Goal: Check status: Check status

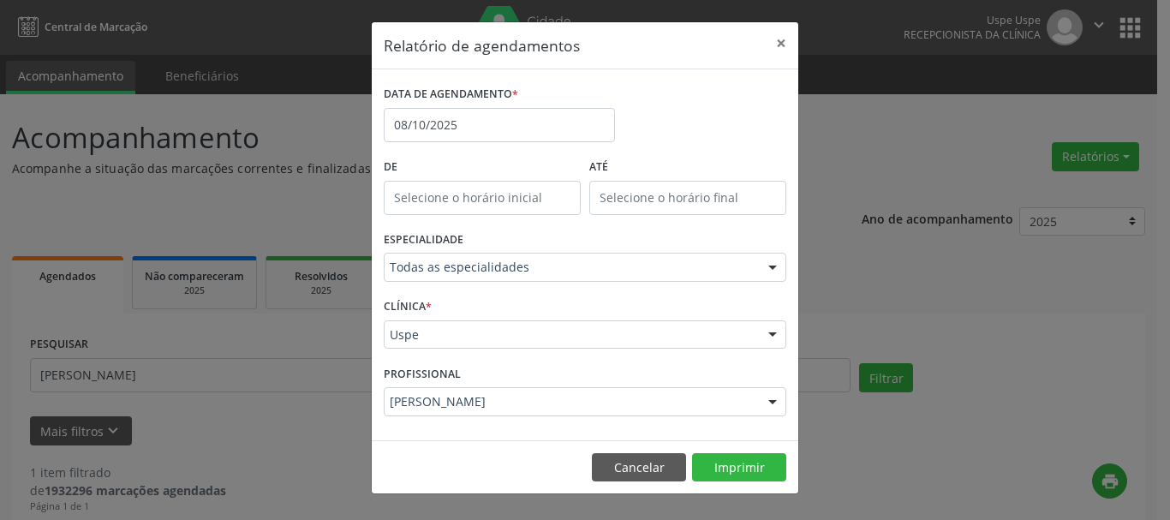
select select "9"
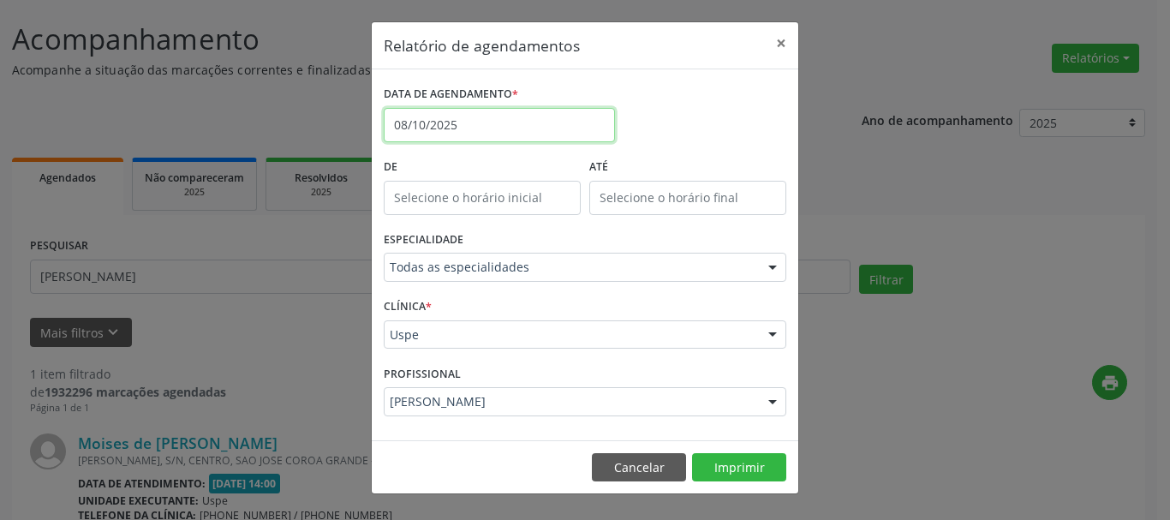
click at [499, 116] on input "08/10/2025" at bounding box center [499, 125] width 231 height 34
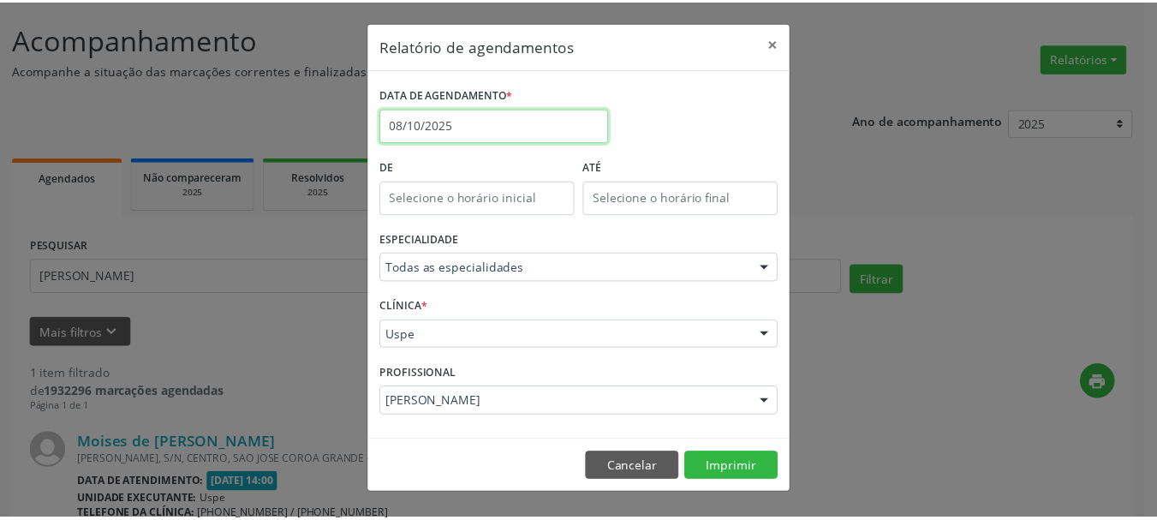
scroll to position [99, 0]
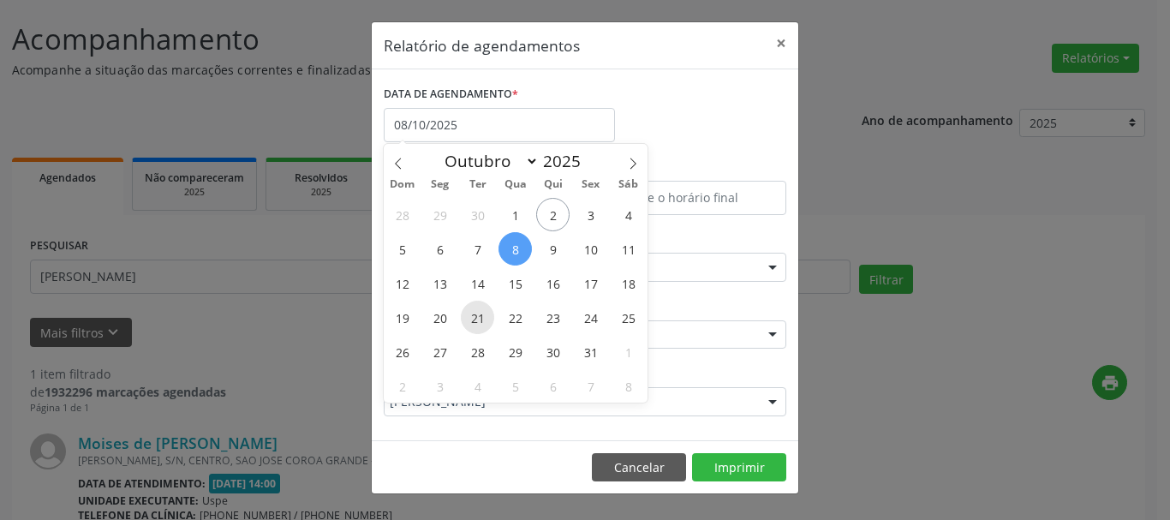
click at [479, 322] on span "21" at bounding box center [477, 317] width 33 height 33
type input "[DATE]"
click at [479, 322] on span "21" at bounding box center [477, 317] width 33 height 33
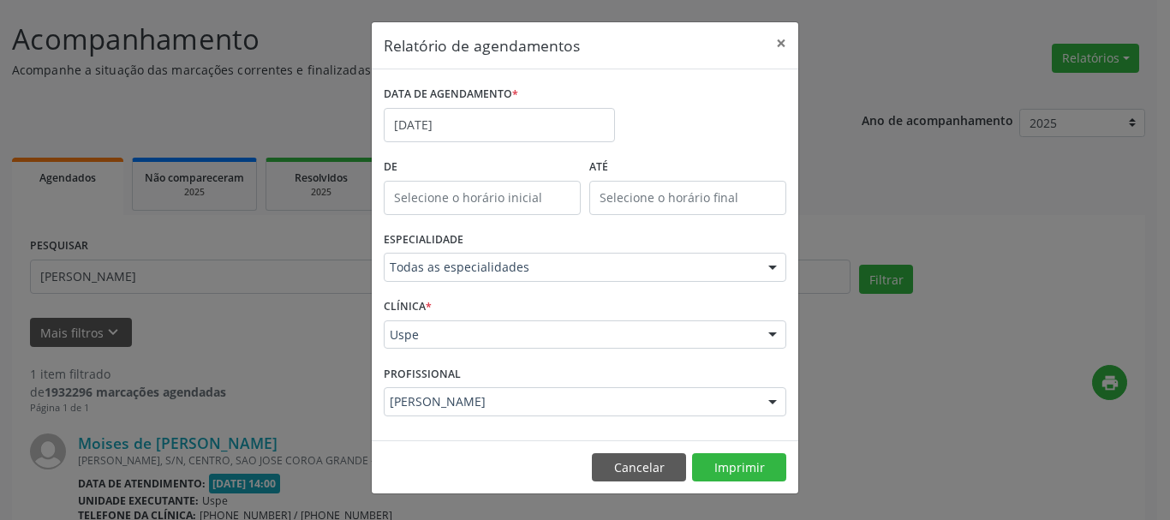
click at [468, 415] on div "[PERSON_NAME]" at bounding box center [585, 401] width 403 height 29
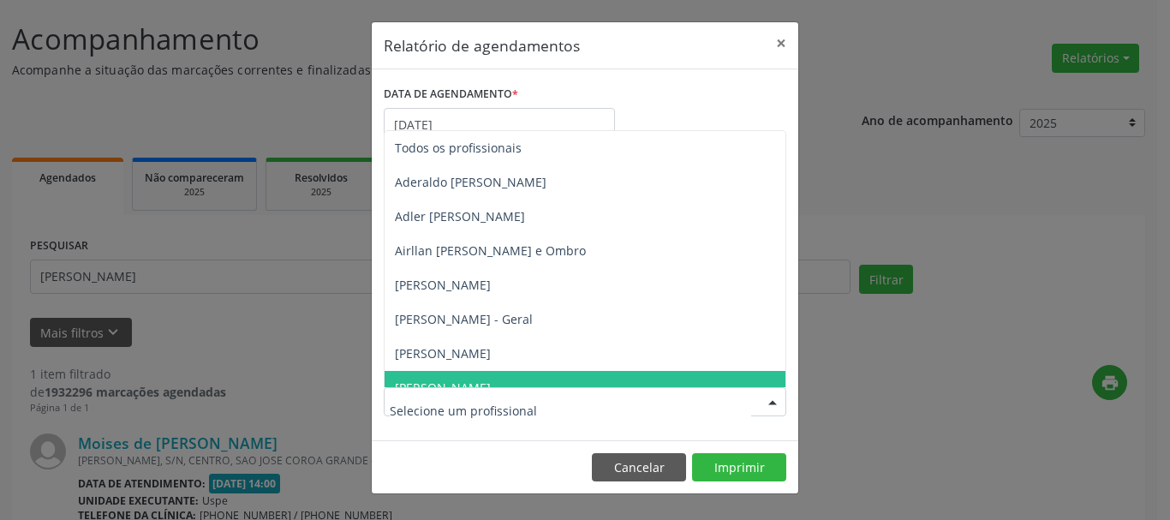
type input "E"
type input "FELI"
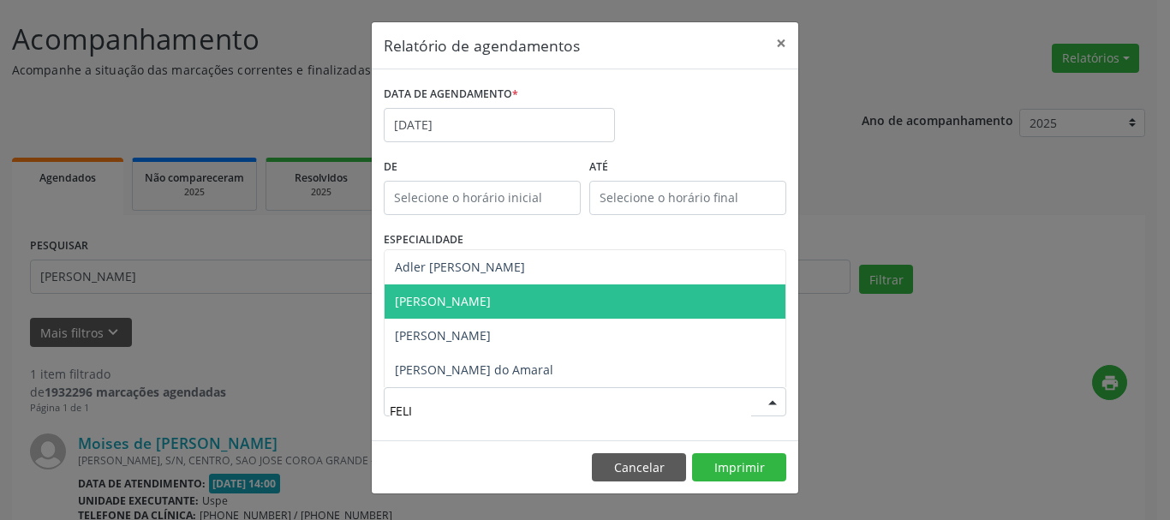
click at [472, 292] on span "[PERSON_NAME]" at bounding box center [585, 301] width 401 height 34
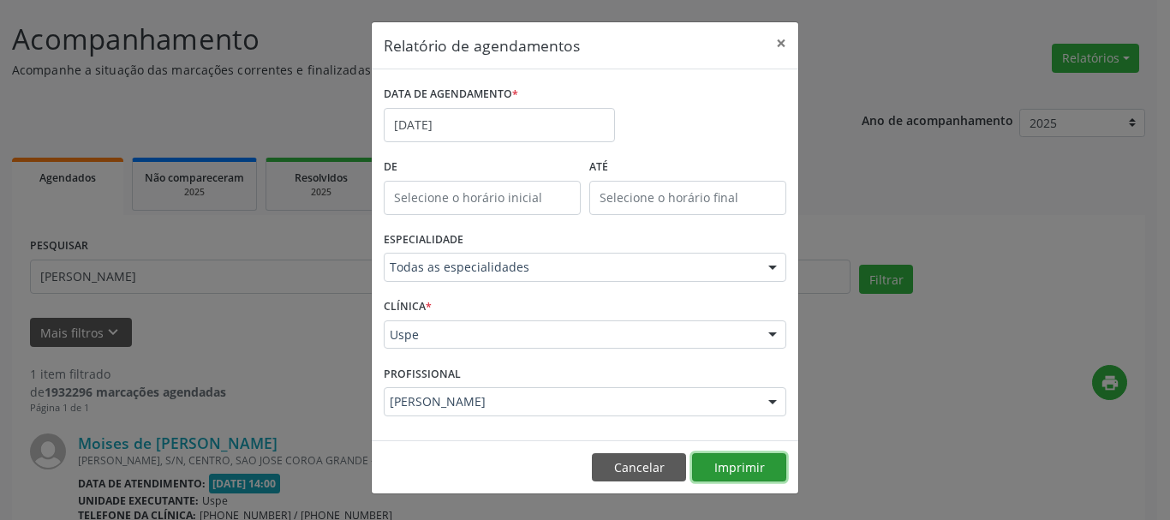
click at [775, 475] on button "Imprimir" at bounding box center [739, 467] width 94 height 29
drag, startPoint x: 782, startPoint y: 41, endPoint x: 779, endPoint y: 63, distance: 21.6
click at [783, 41] on button "×" at bounding box center [781, 43] width 34 height 42
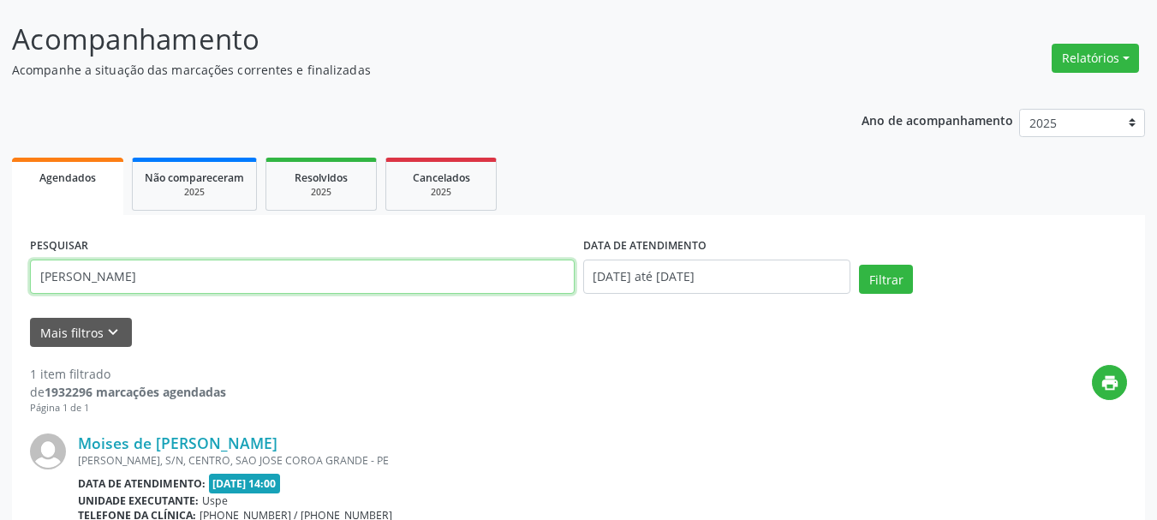
click at [367, 282] on input "[PERSON_NAME]" at bounding box center [302, 277] width 545 height 34
click at [859, 265] on button "Filtrar" at bounding box center [886, 279] width 54 height 29
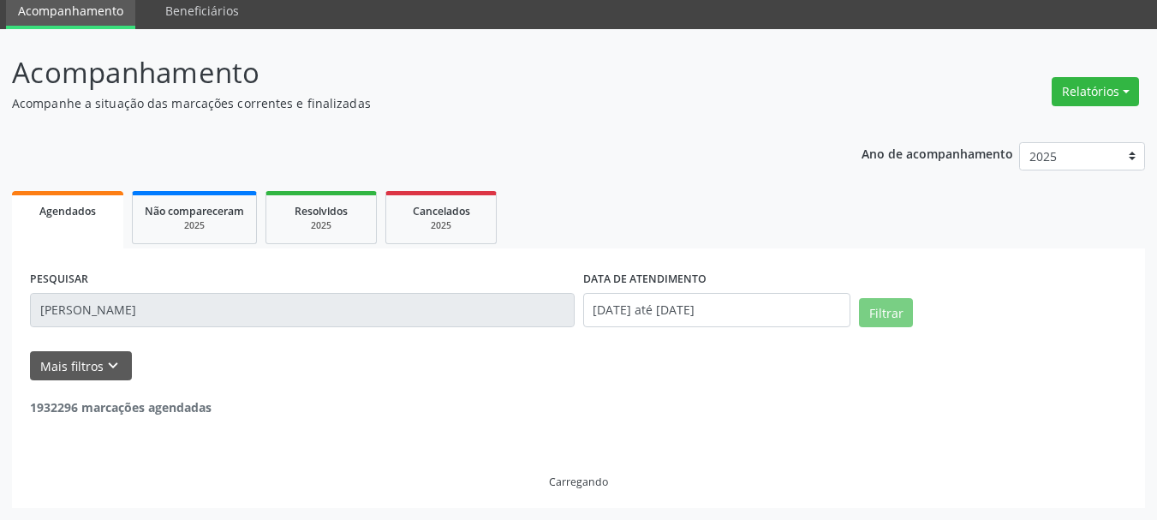
scroll to position [9, 0]
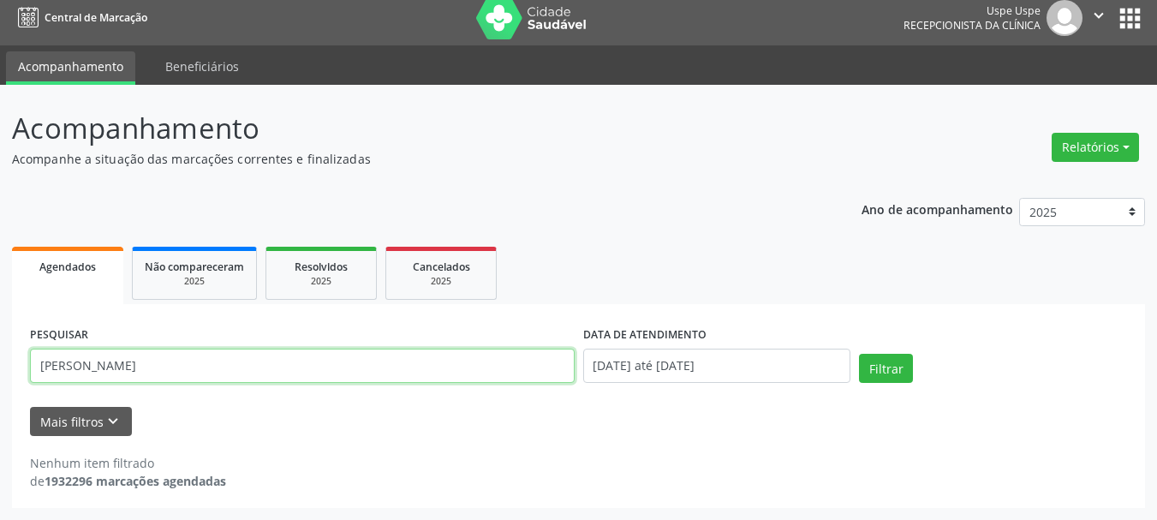
click at [162, 363] on input "[PERSON_NAME]" at bounding box center [302, 366] width 545 height 34
type input "[PERSON_NAME]"
click at [859, 354] on button "Filtrar" at bounding box center [886, 368] width 54 height 29
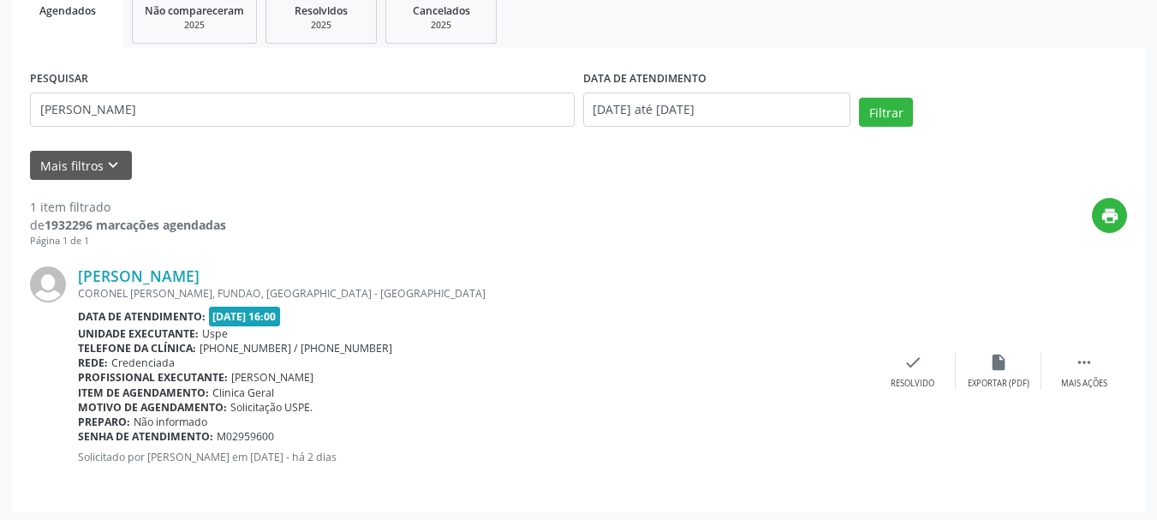
scroll to position [270, 0]
